Goal: Task Accomplishment & Management: Use online tool/utility

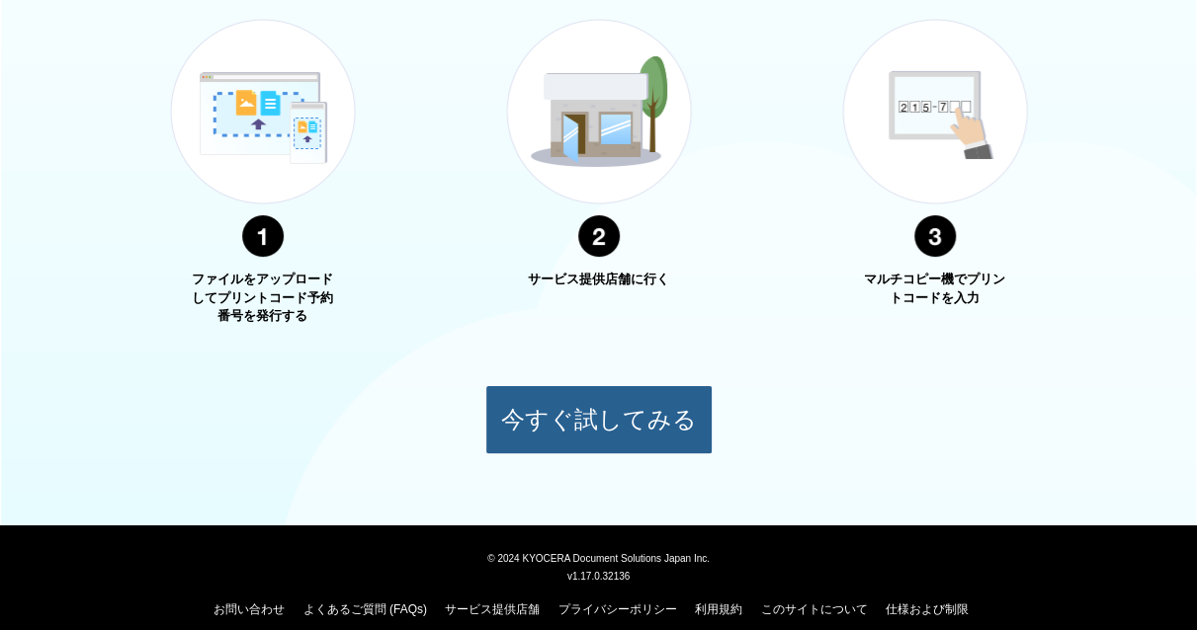
scroll to position [790, 0]
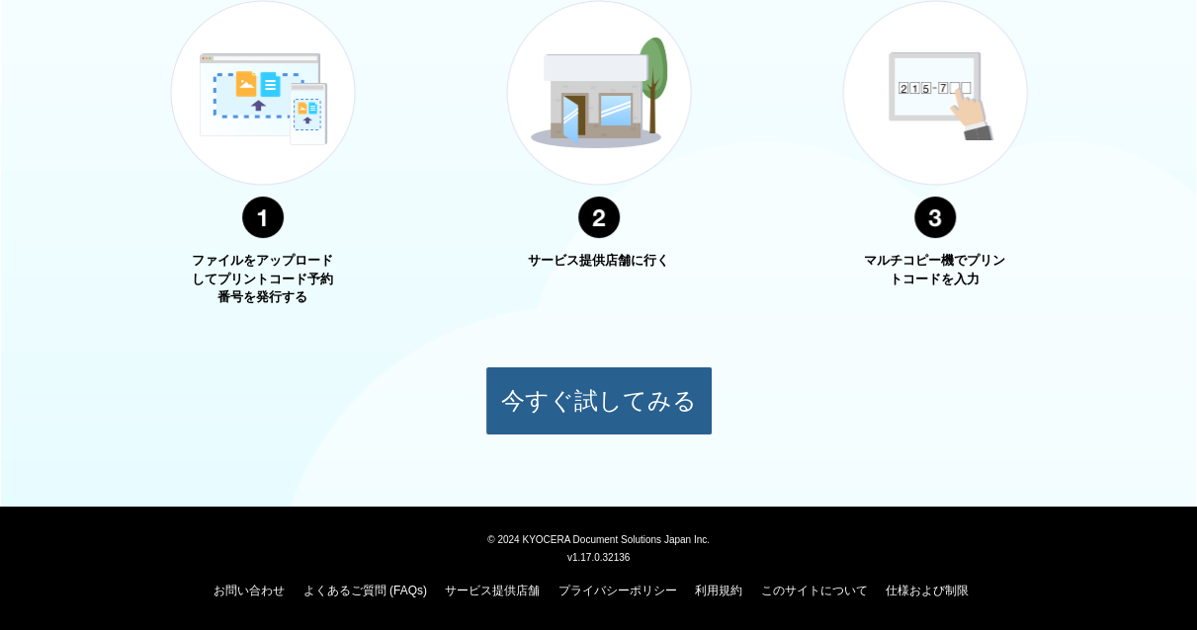
click at [623, 406] on button "今すぐ試してみる" at bounding box center [598, 401] width 227 height 69
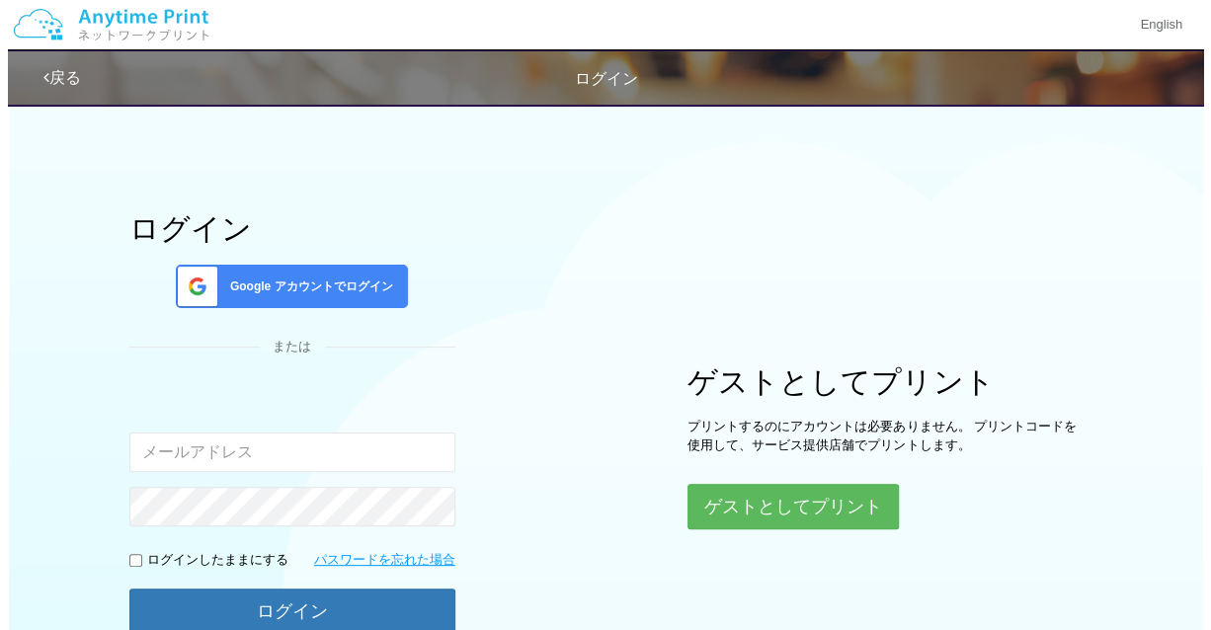
scroll to position [99, 0]
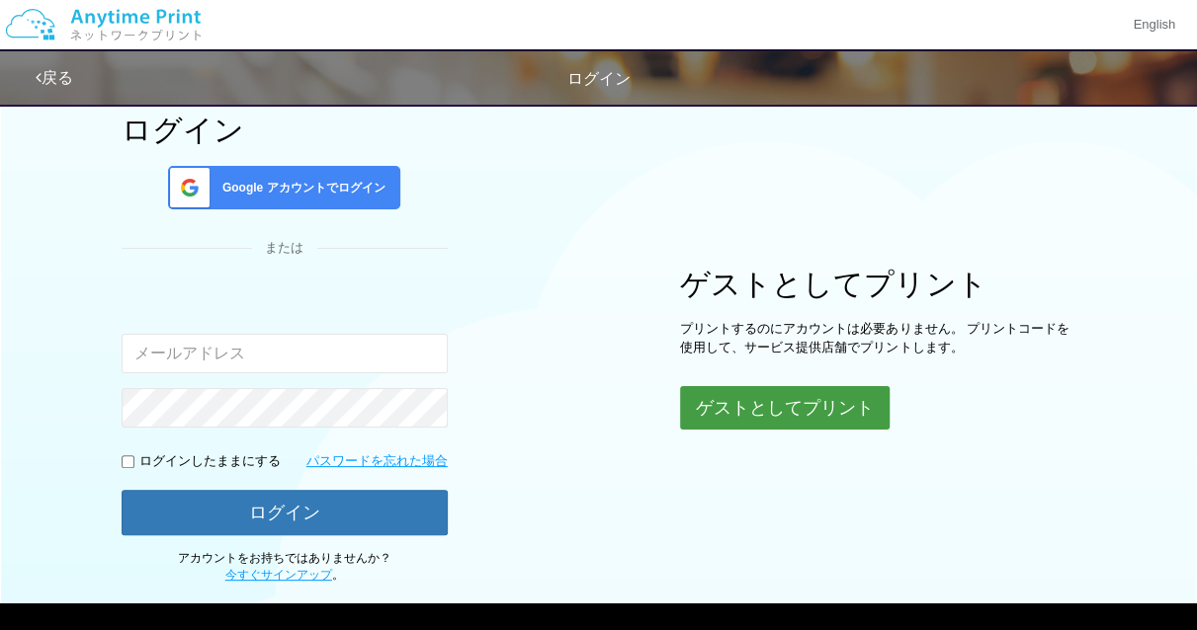
click at [782, 416] on button "ゲストとしてプリント" at bounding box center [784, 407] width 209 height 43
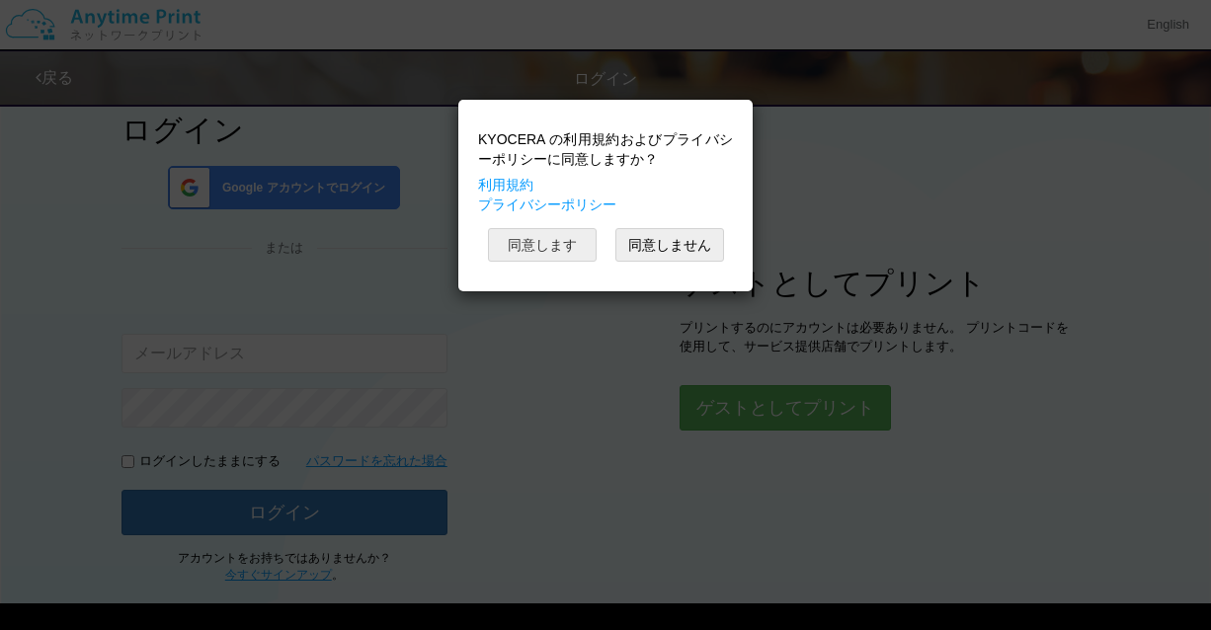
click at [563, 239] on button "同意します" at bounding box center [542, 245] width 109 height 34
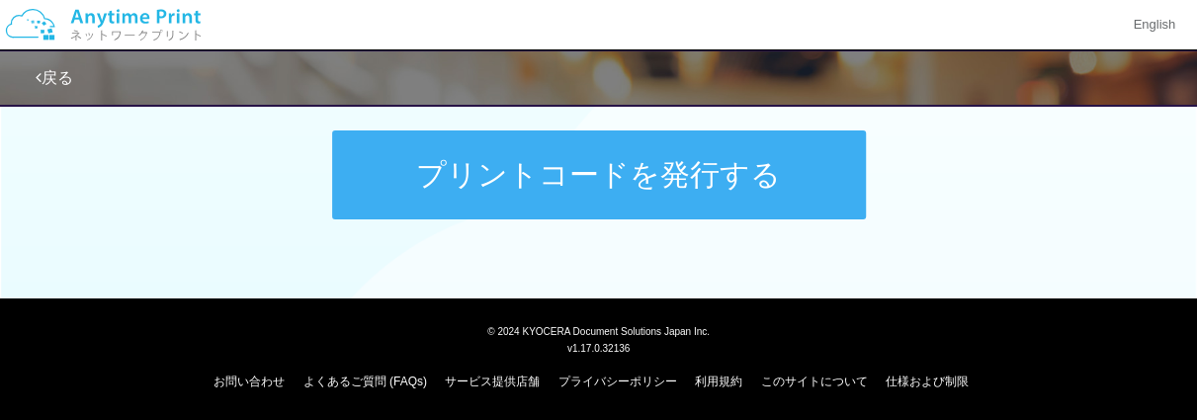
scroll to position [884, 0]
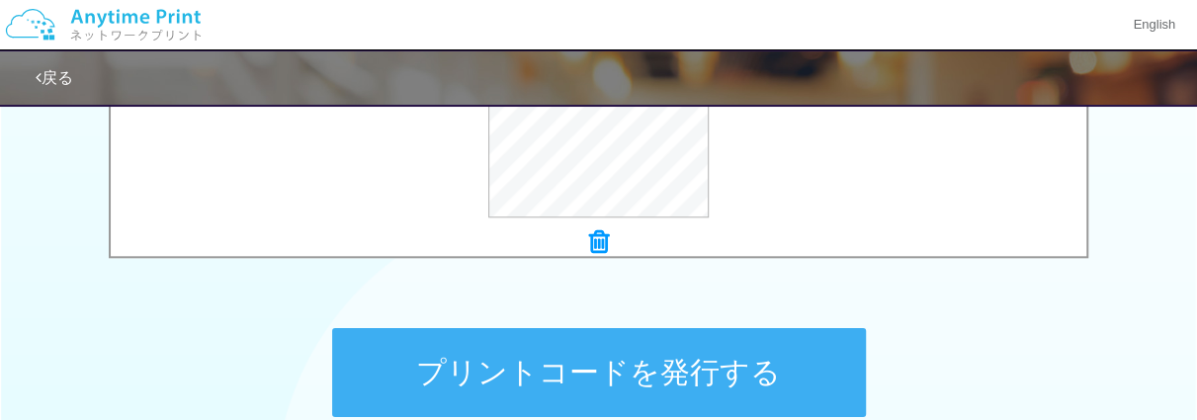
click at [694, 352] on button "プリントコードを発行する" at bounding box center [599, 372] width 534 height 89
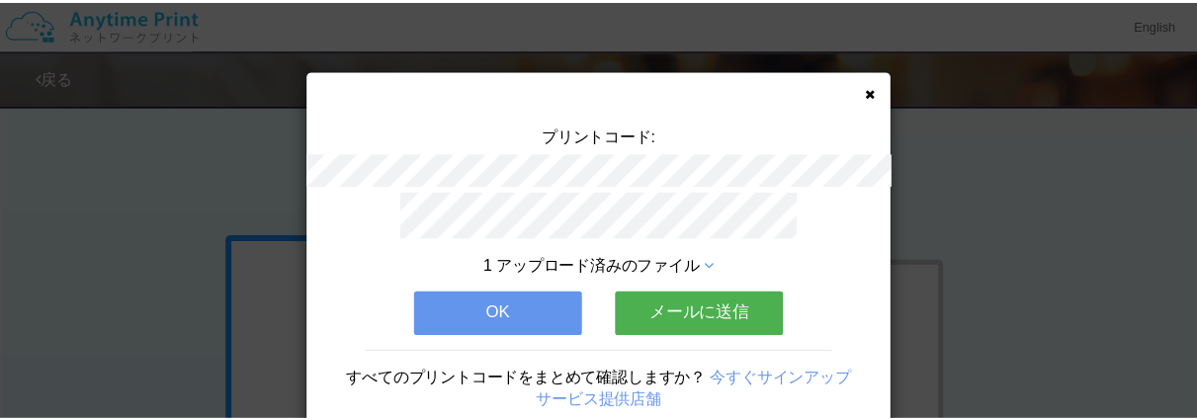
scroll to position [89, 0]
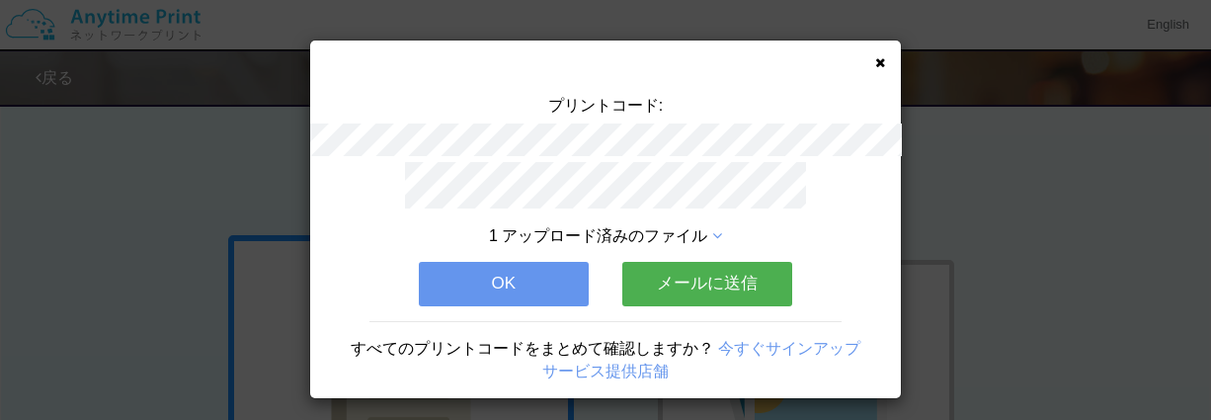
click at [703, 289] on button "メールに送信" at bounding box center [708, 283] width 170 height 43
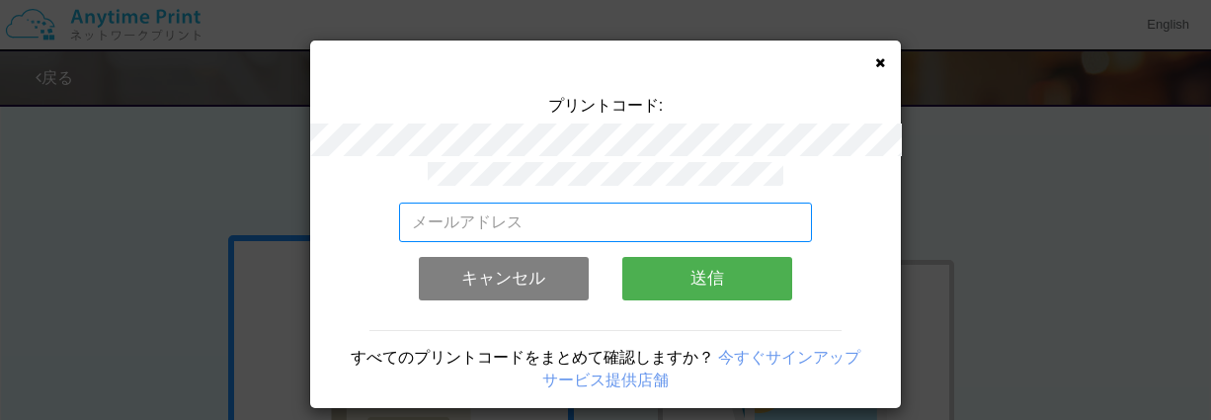
click at [587, 211] on input "email" at bounding box center [606, 223] width 414 height 40
type input "[EMAIL_ADDRESS][DOMAIN_NAME]"
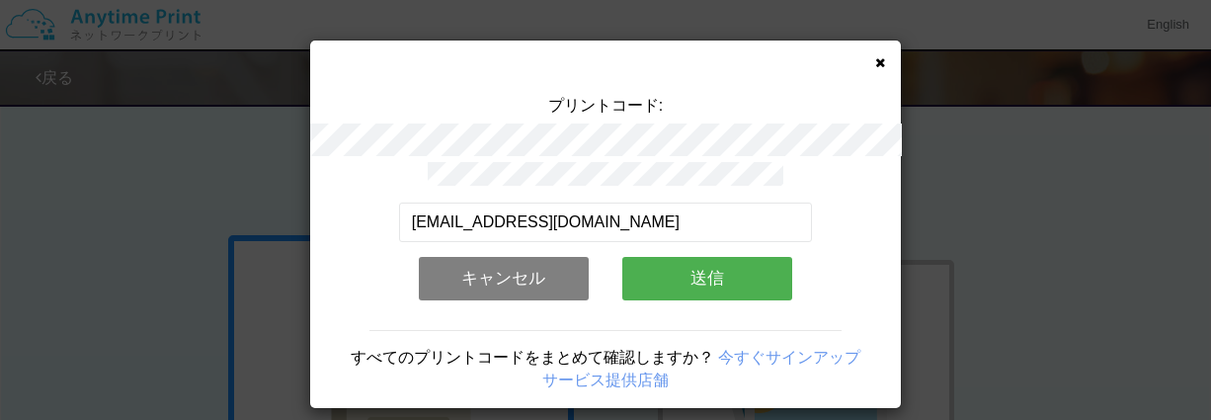
click at [724, 120] on div "プリントコード:" at bounding box center [605, 128] width 591 height 67
click at [762, 274] on button "送信" at bounding box center [708, 278] width 170 height 43
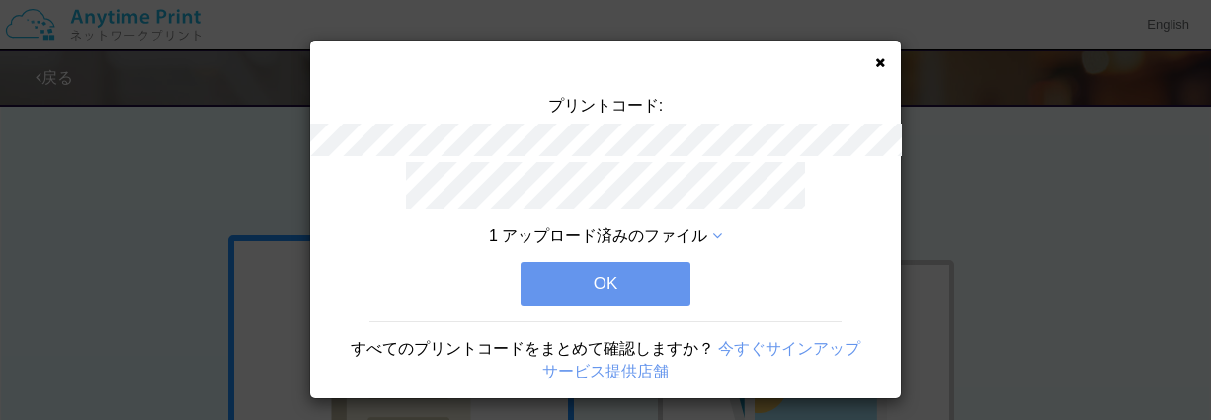
click at [670, 278] on button "OK" at bounding box center [606, 283] width 170 height 43
